Goal: Task Accomplishment & Management: Manage account settings

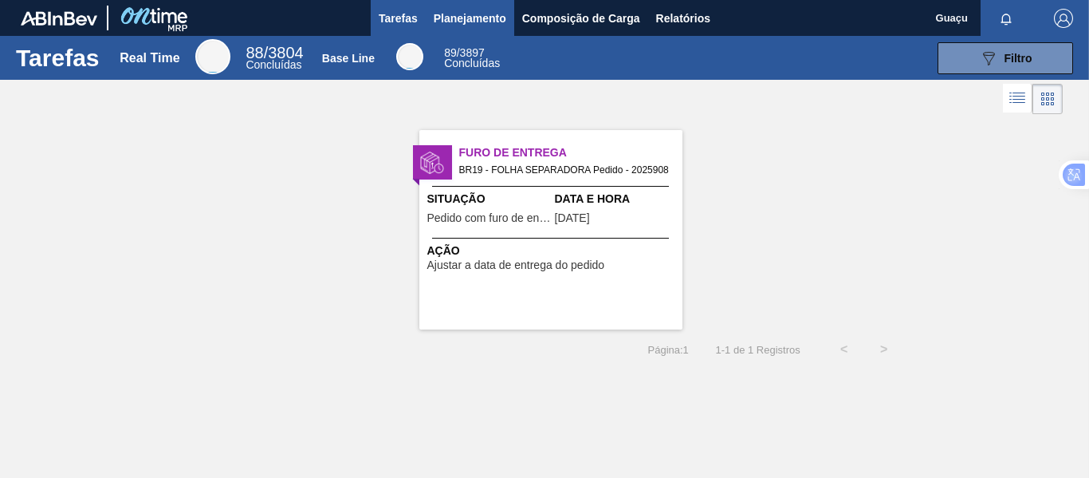
click at [467, 19] on span "Planejamento" at bounding box center [470, 18] width 73 height 19
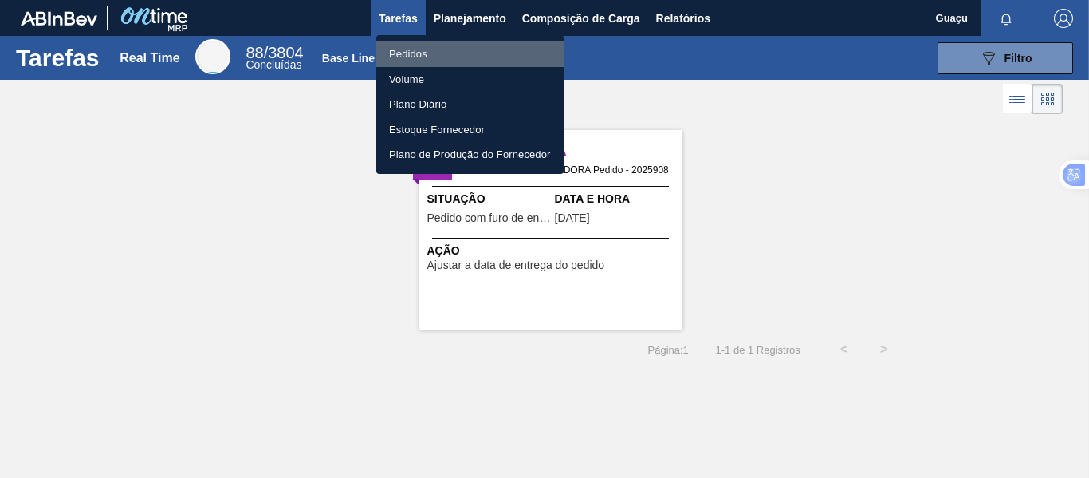
click at [411, 47] on li "Pedidos" at bounding box center [469, 54] width 187 height 26
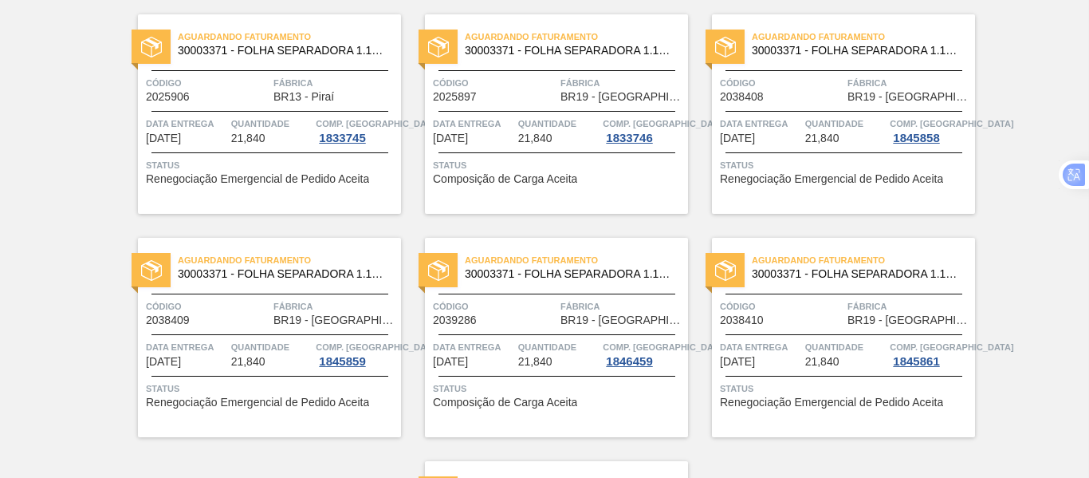
scroll to position [816, 0]
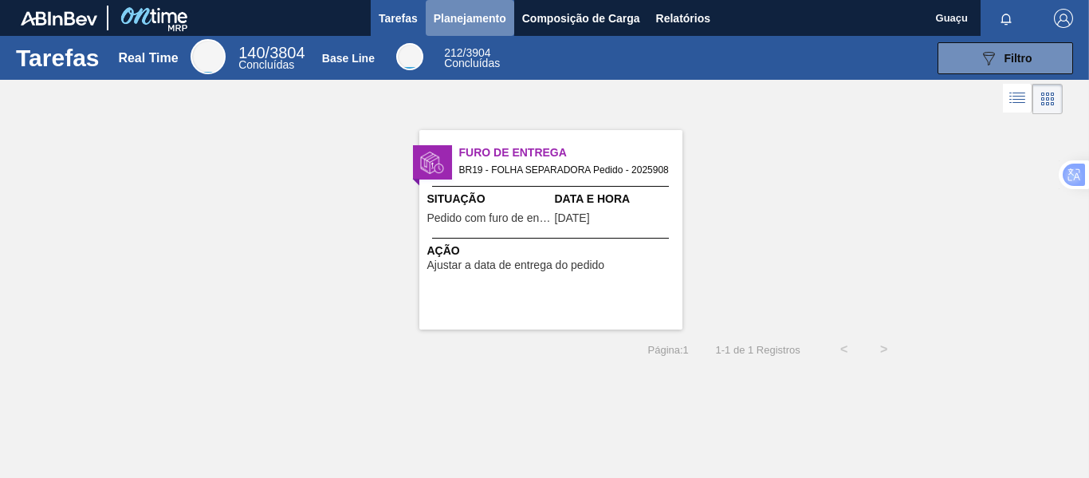
click at [481, 18] on span "Planejamento" at bounding box center [470, 18] width 73 height 19
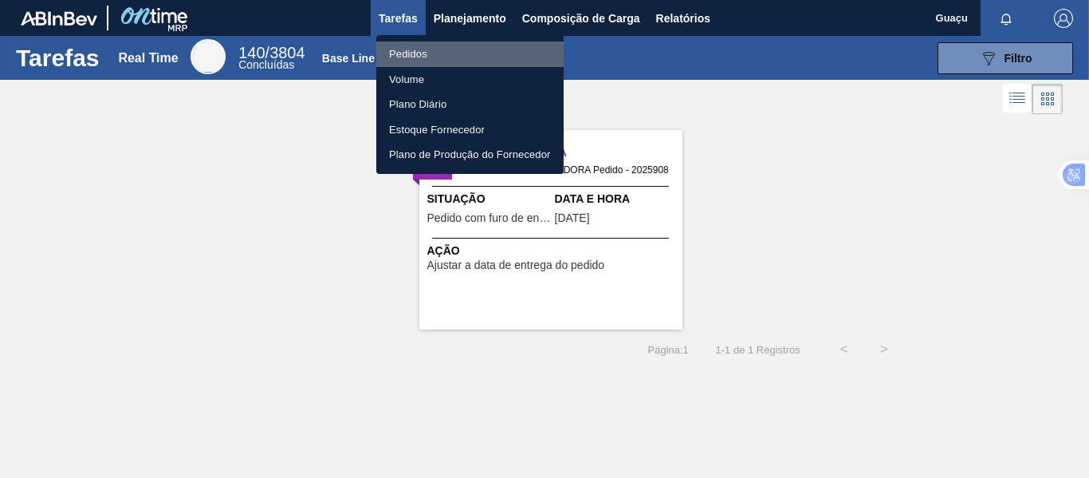
click at [414, 50] on li "Pedidos" at bounding box center [469, 54] width 187 height 26
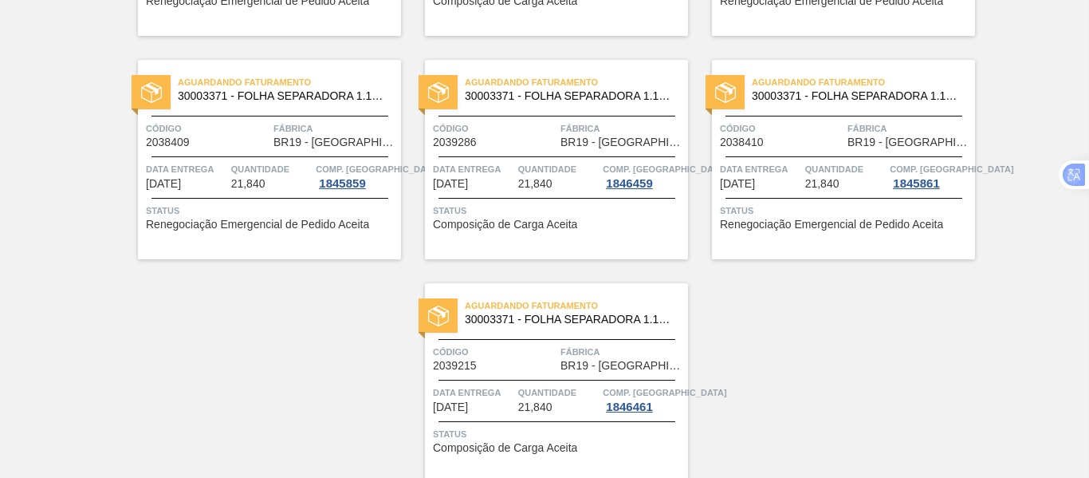
scroll to position [816, 0]
